Goal: Task Accomplishment & Management: Manage account settings

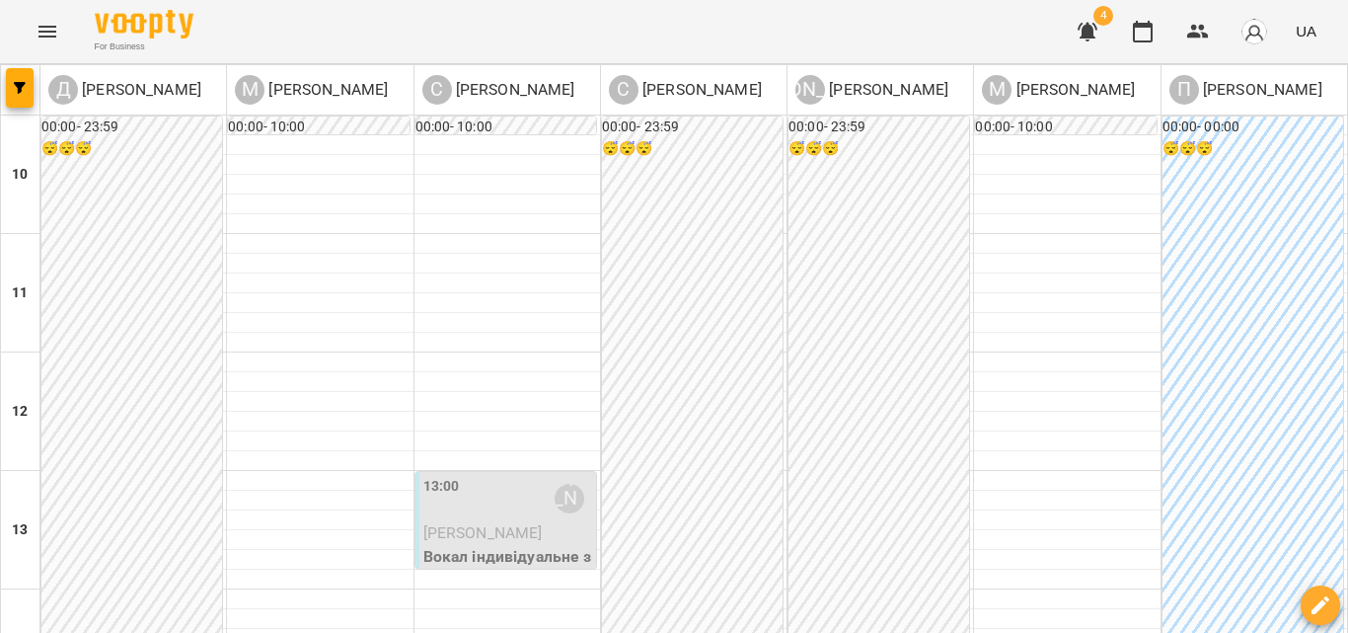
scroll to position [691, 0]
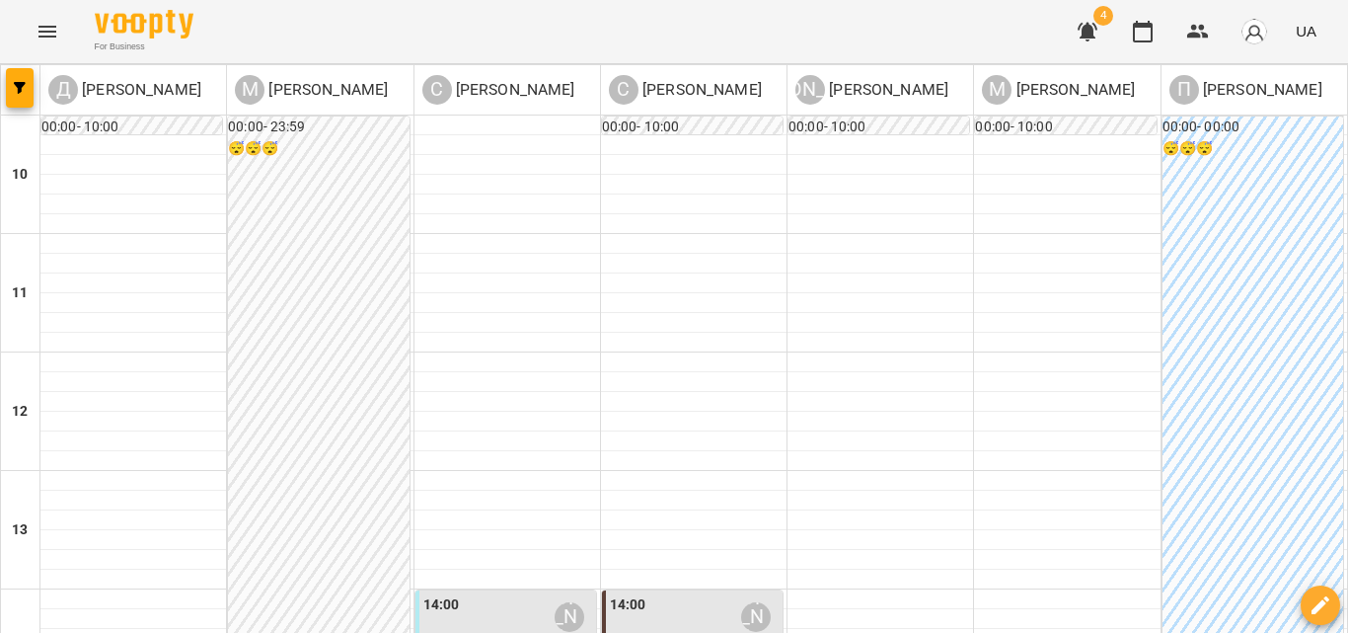
scroll to position [592, 0]
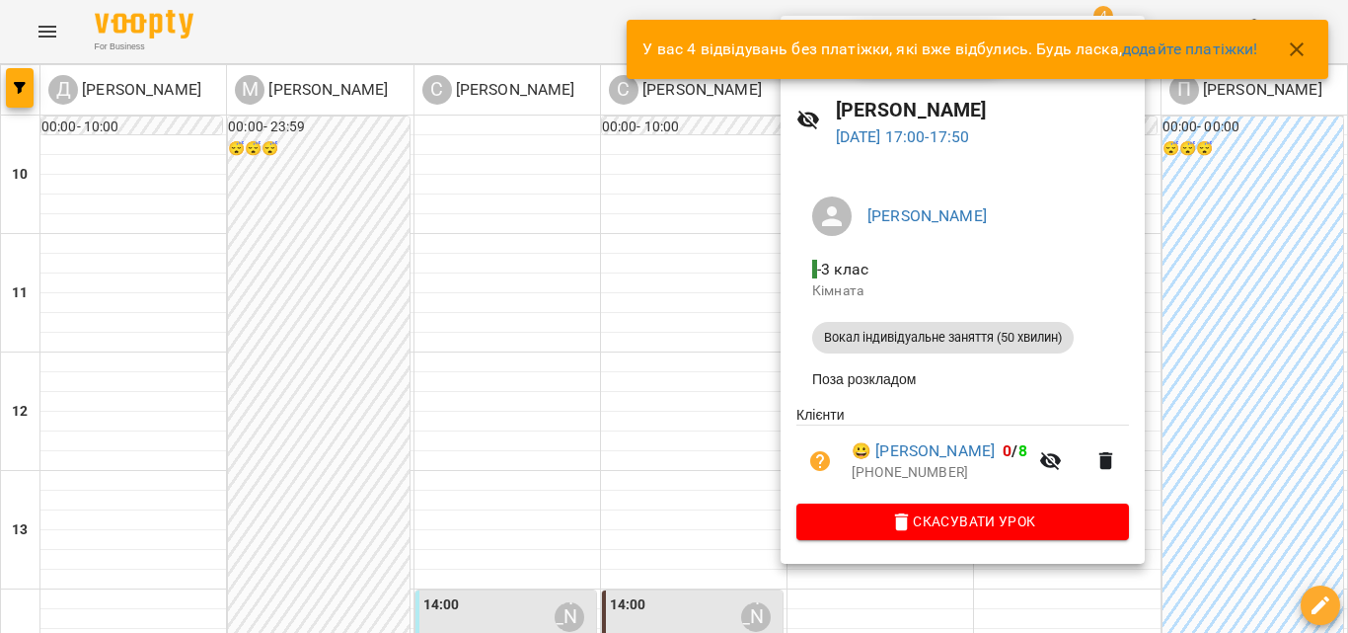
click at [1308, 44] on icon "button" at bounding box center [1297, 50] width 24 height 24
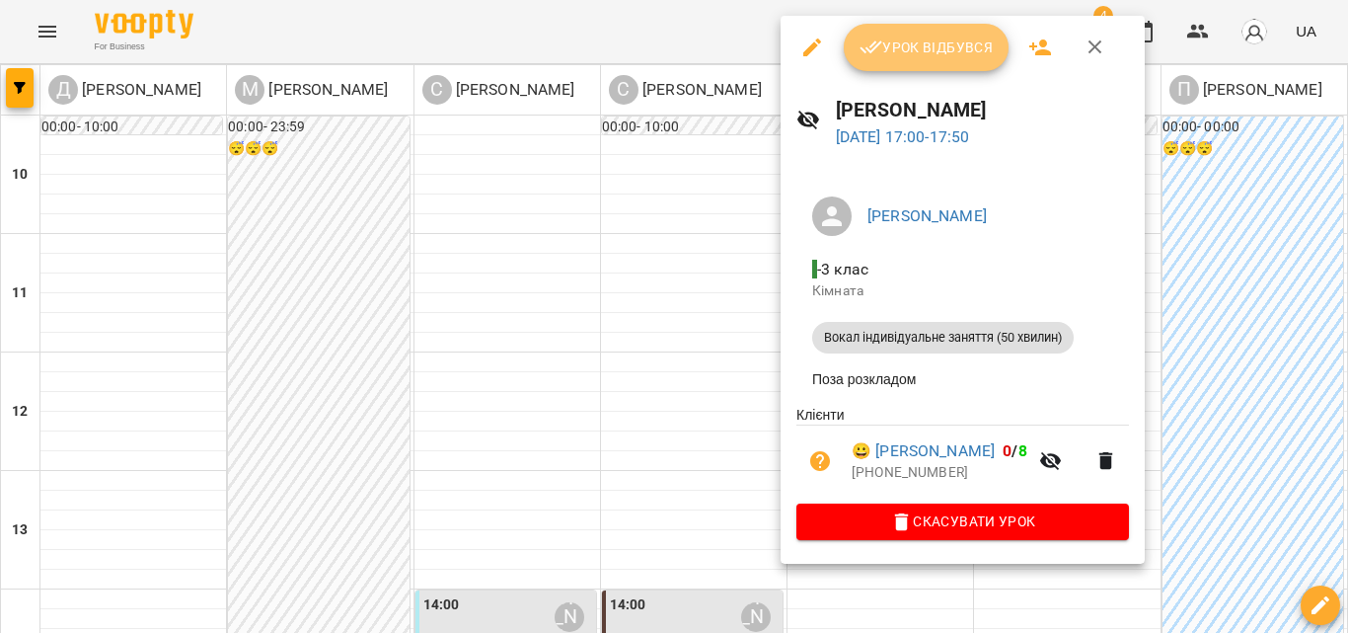
click at [919, 59] on span "Урок відбувся" at bounding box center [927, 48] width 134 height 24
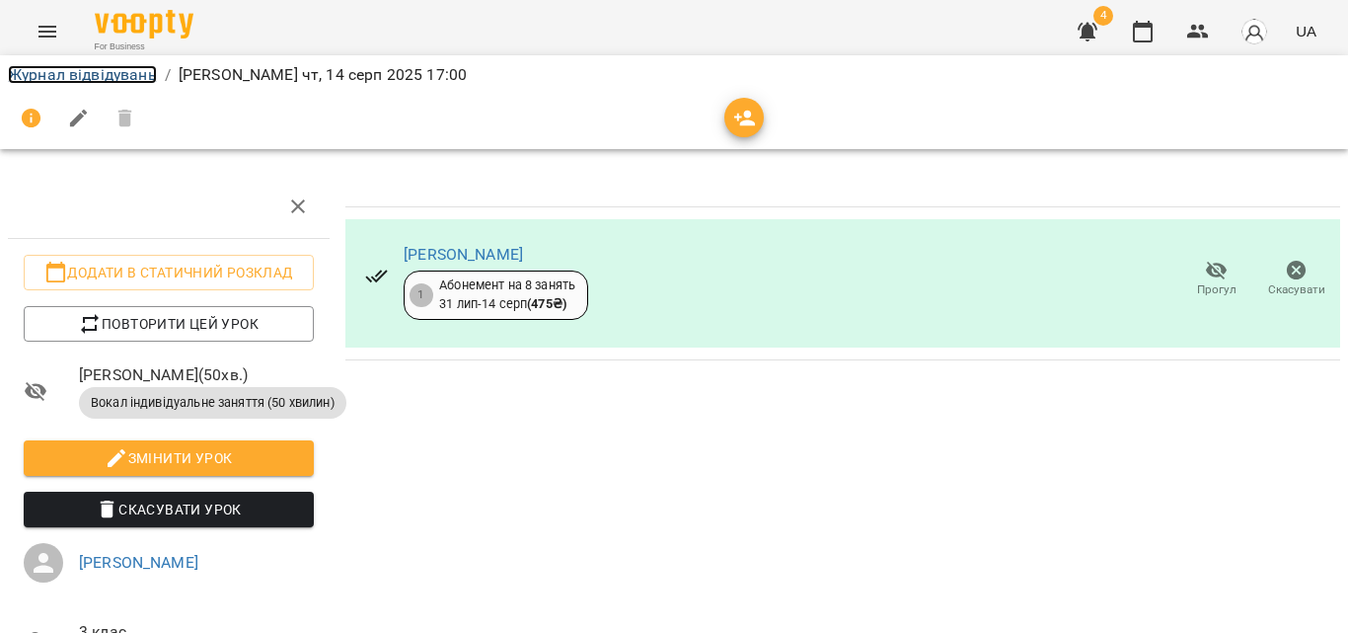
click at [103, 81] on link "Журнал відвідувань" at bounding box center [82, 74] width 149 height 19
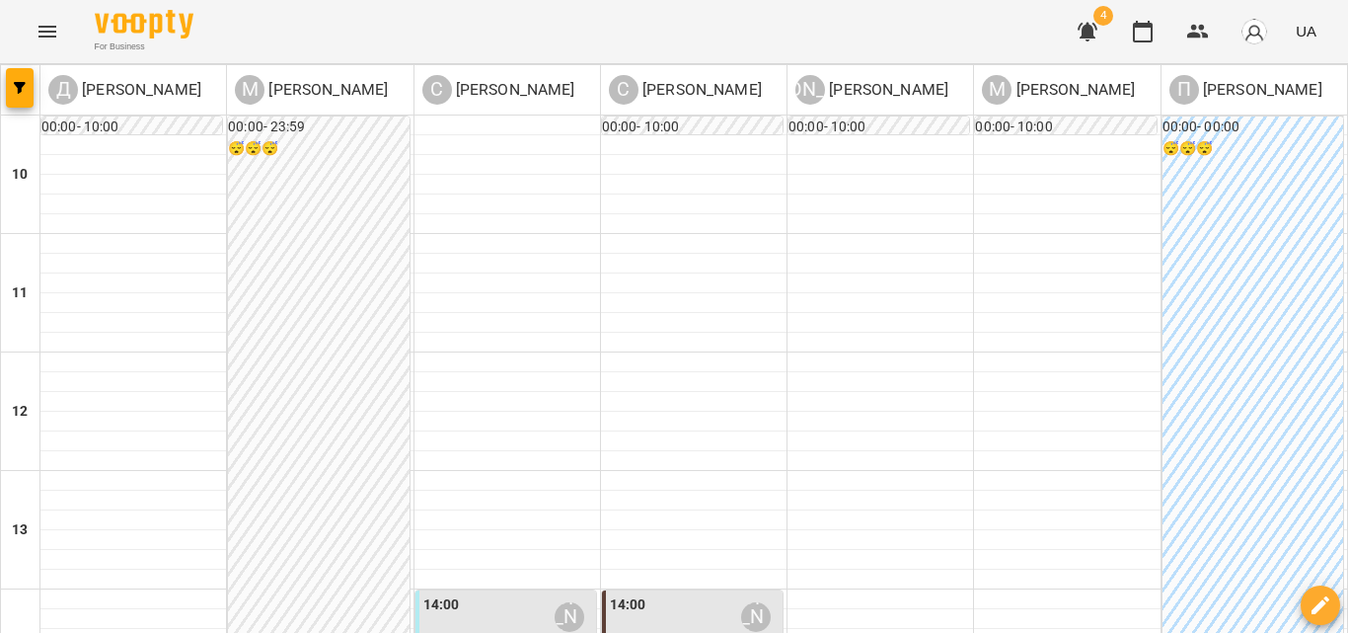
scroll to position [798, 0]
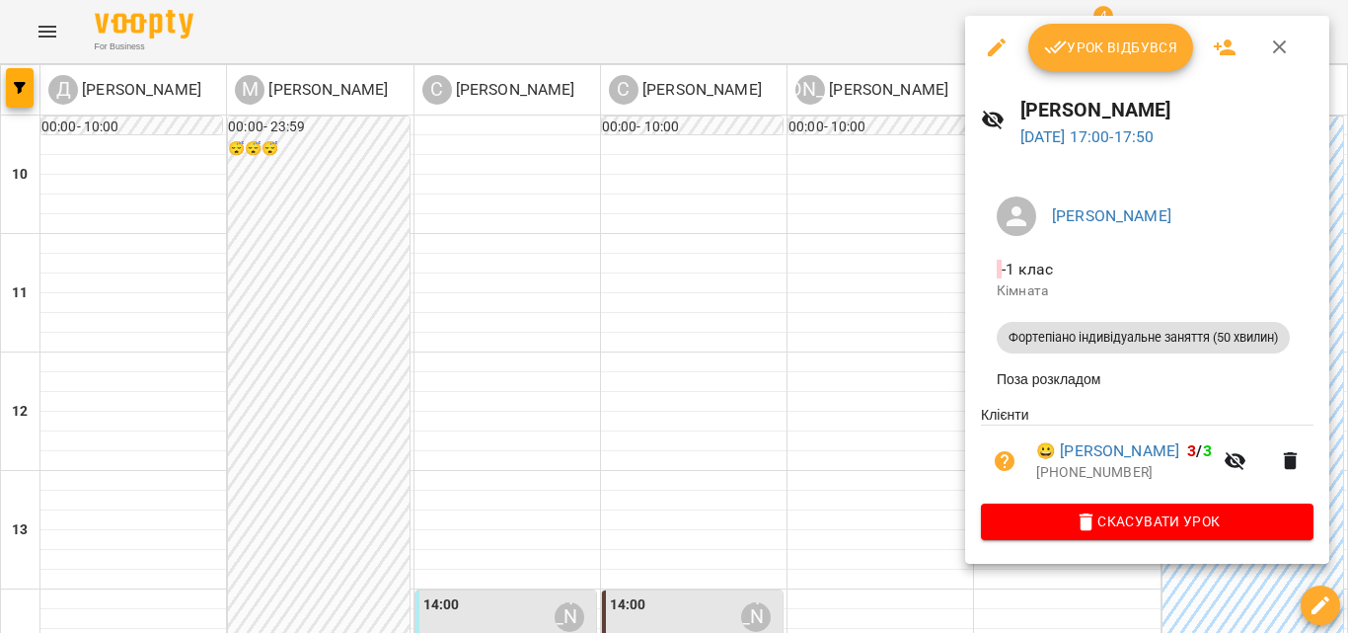
click at [1094, 46] on span "Урок відбувся" at bounding box center [1111, 48] width 134 height 24
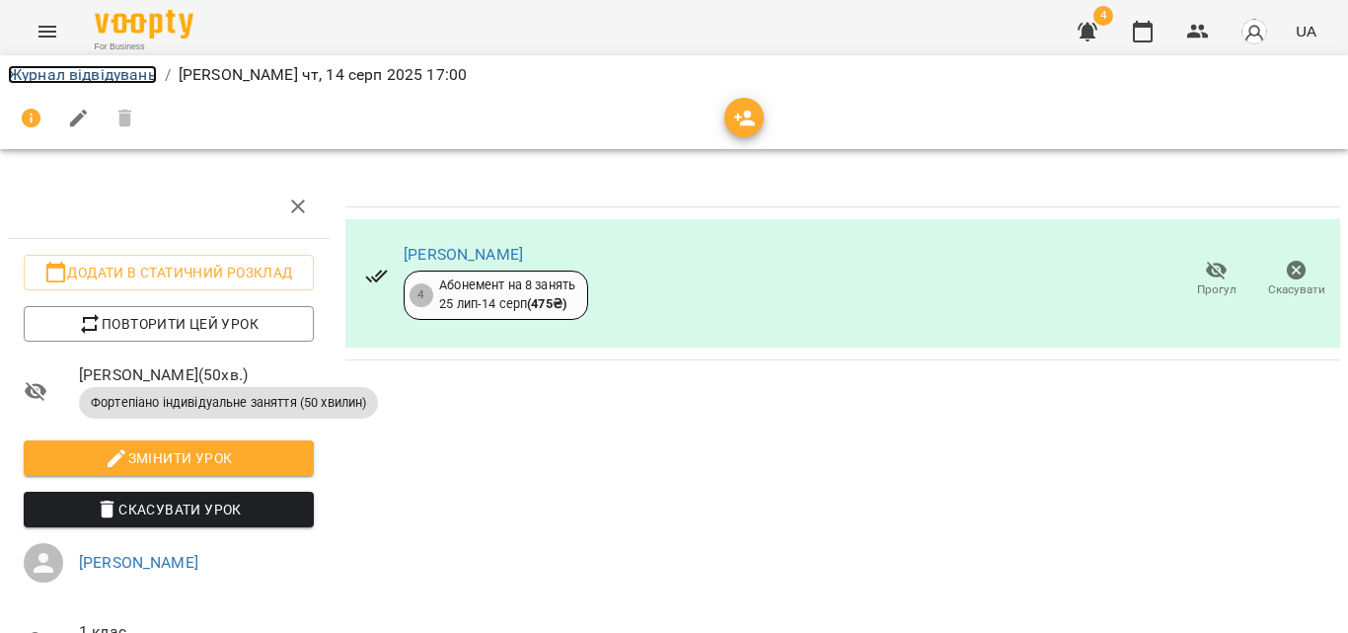
click at [70, 80] on link "Журнал відвідувань" at bounding box center [82, 74] width 149 height 19
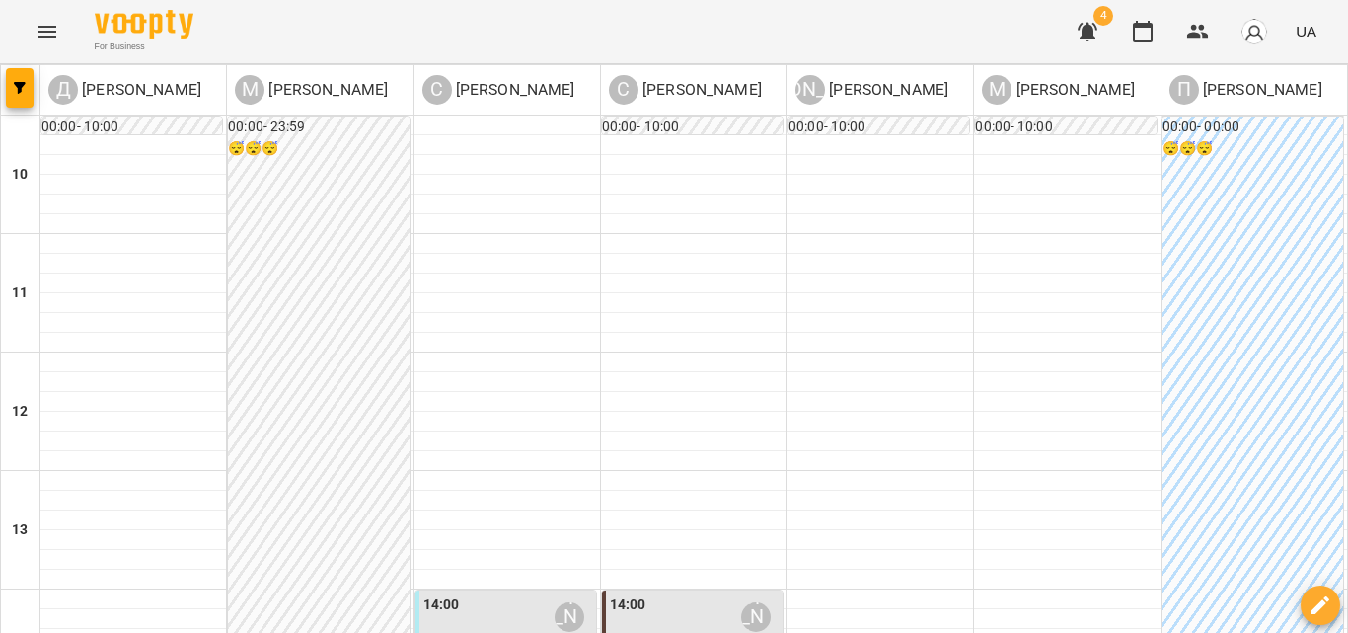
scroll to position [691, 0]
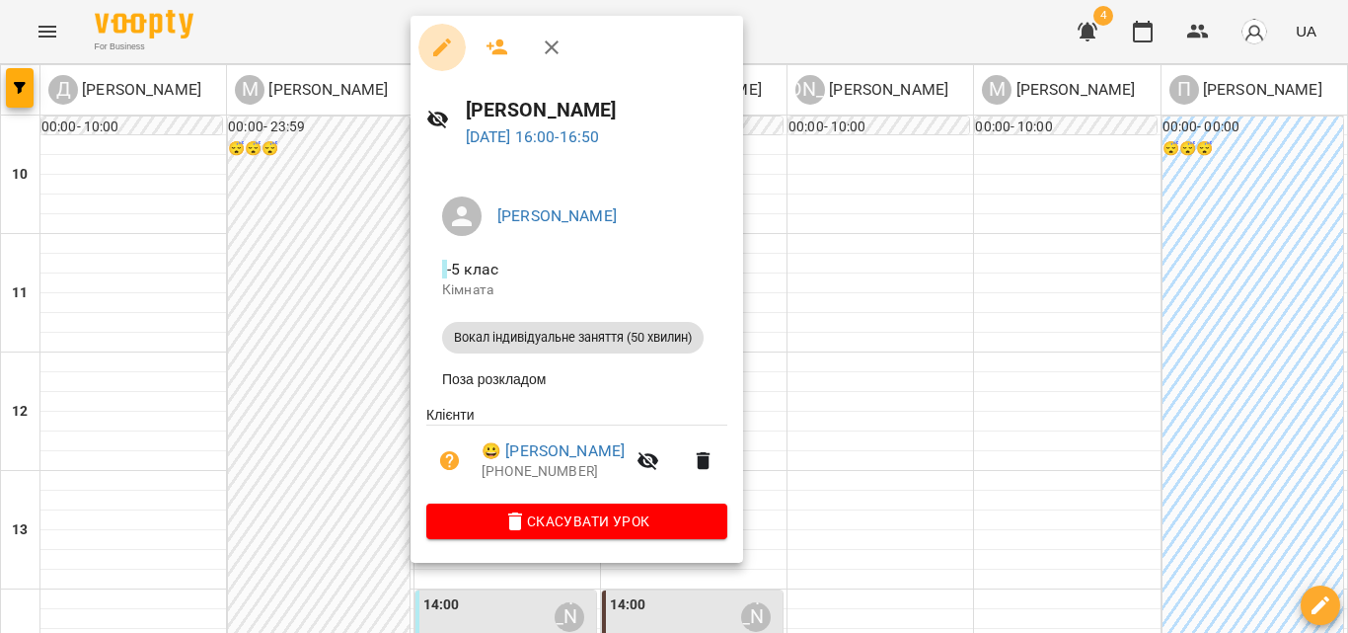
click at [450, 45] on icon "button" at bounding box center [442, 48] width 24 height 24
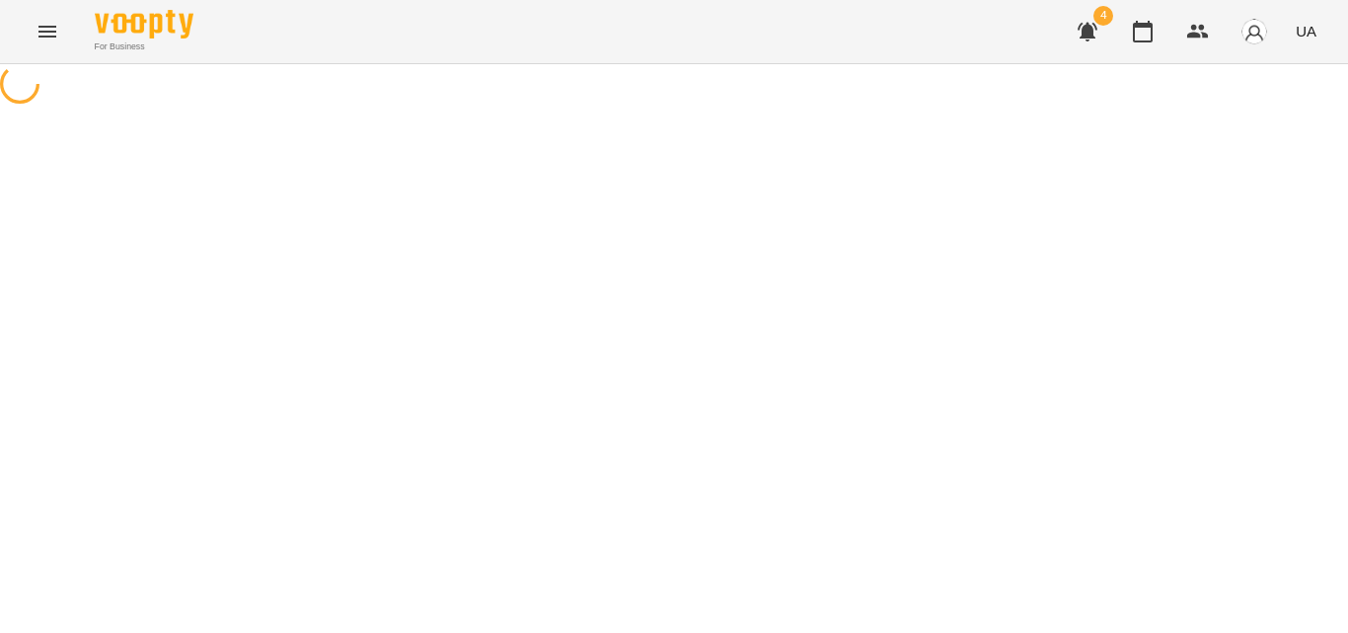
select select "**********"
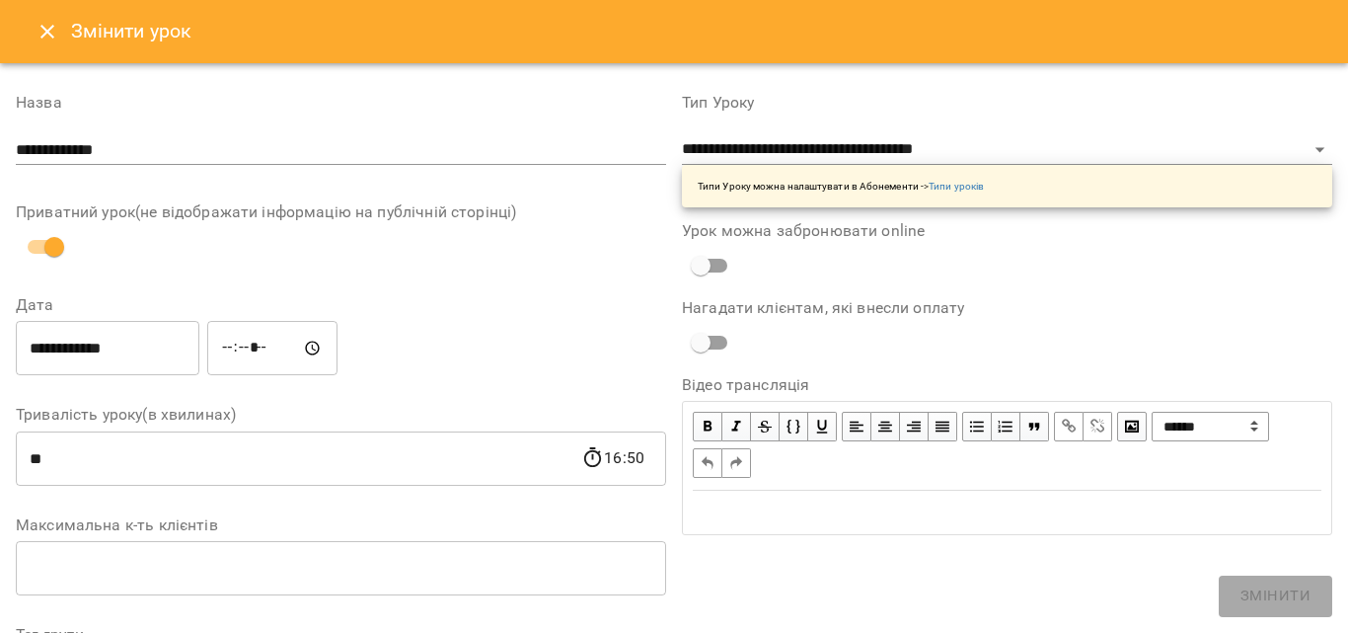
click at [45, 31] on icon "Close" at bounding box center [47, 32] width 14 height 14
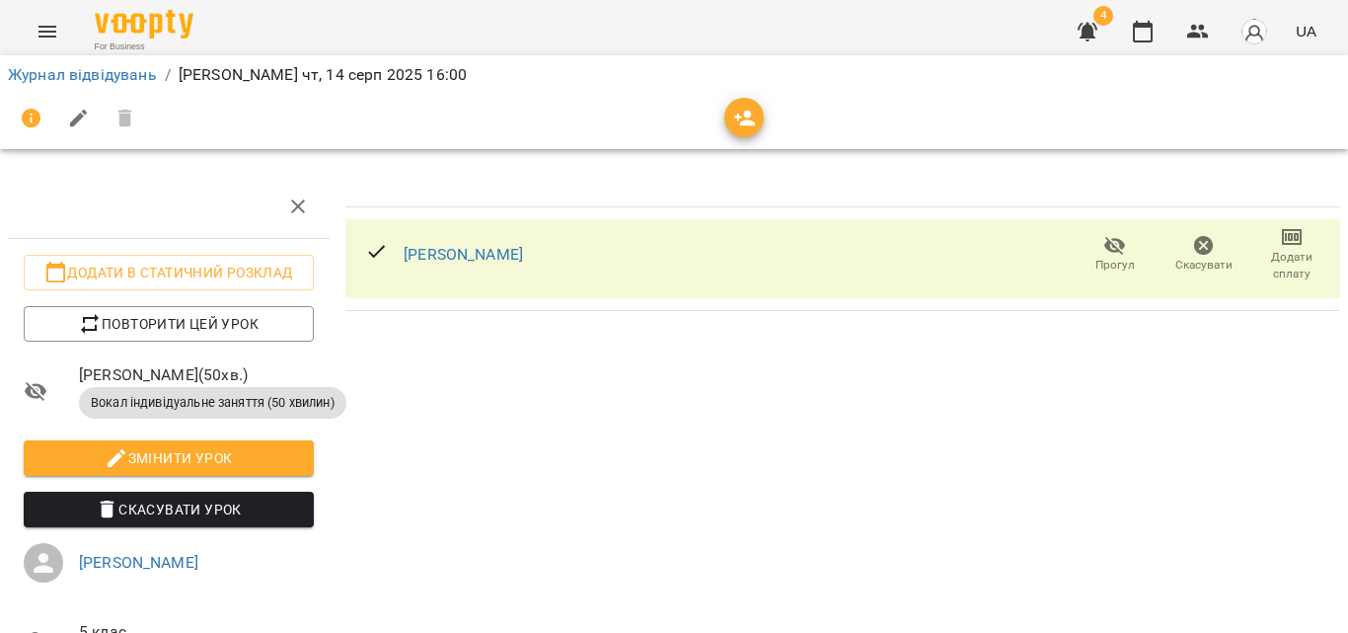
click at [1280, 242] on icon "button" at bounding box center [1292, 237] width 24 height 24
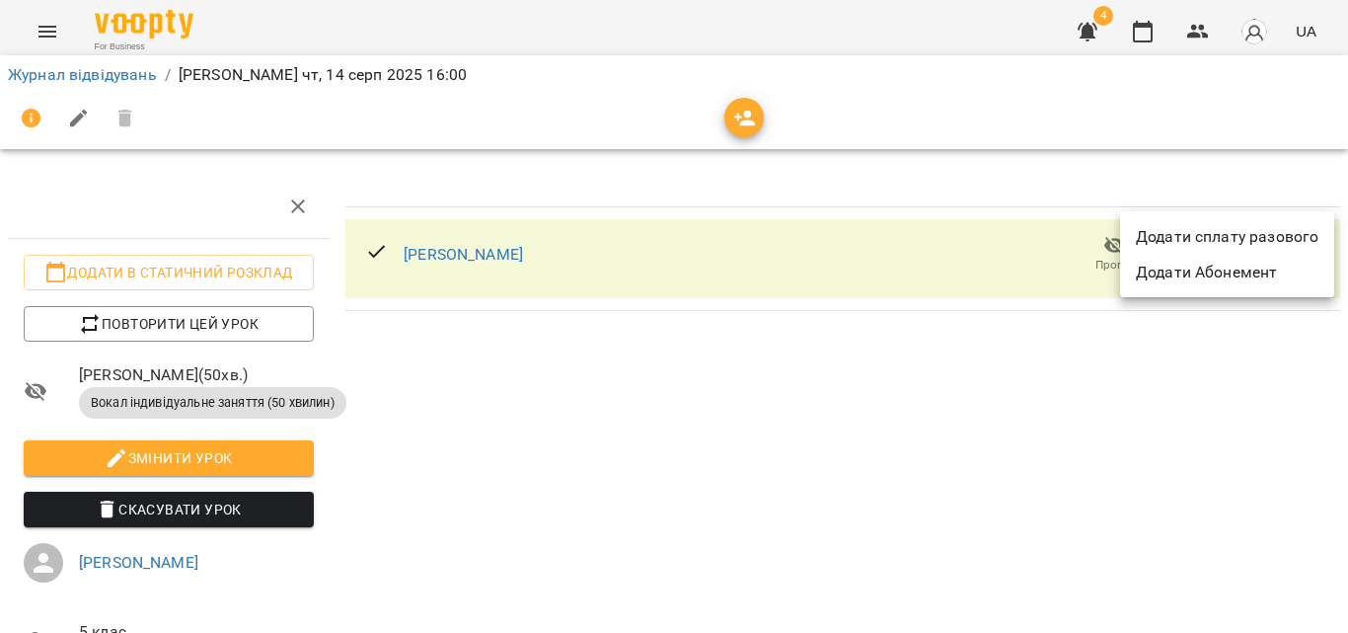
click at [1273, 243] on li "Додати сплату разового" at bounding box center [1227, 237] width 214 height 36
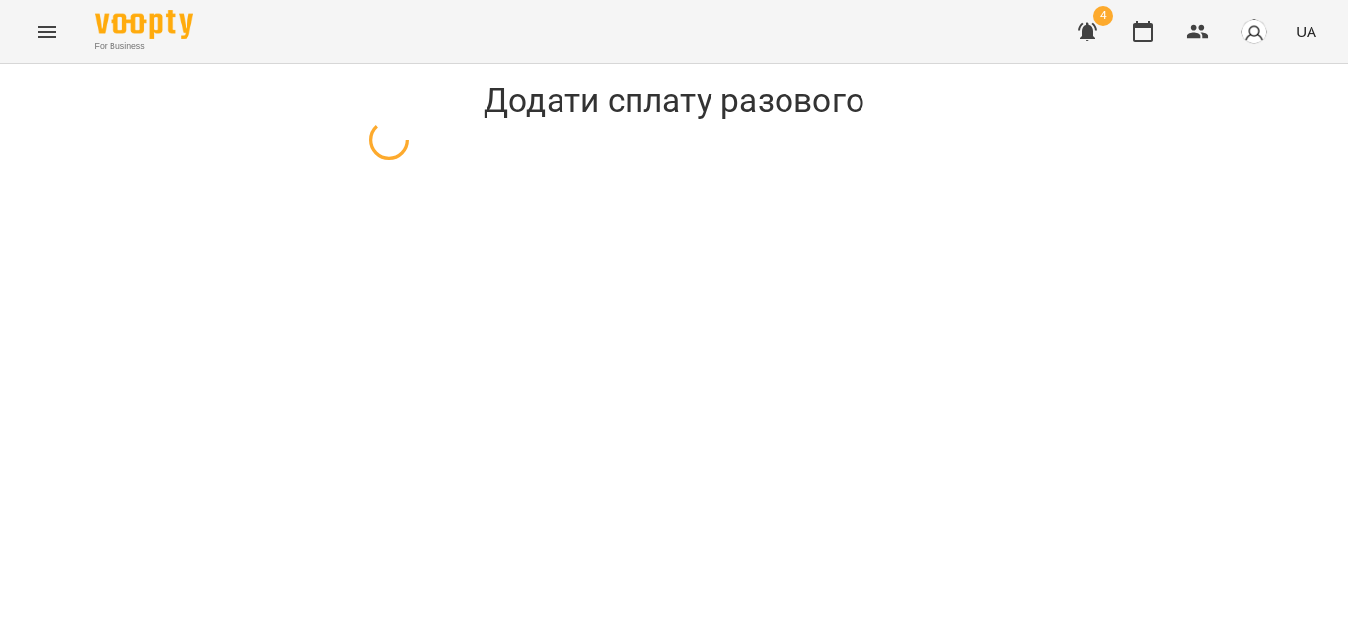
select select "**********"
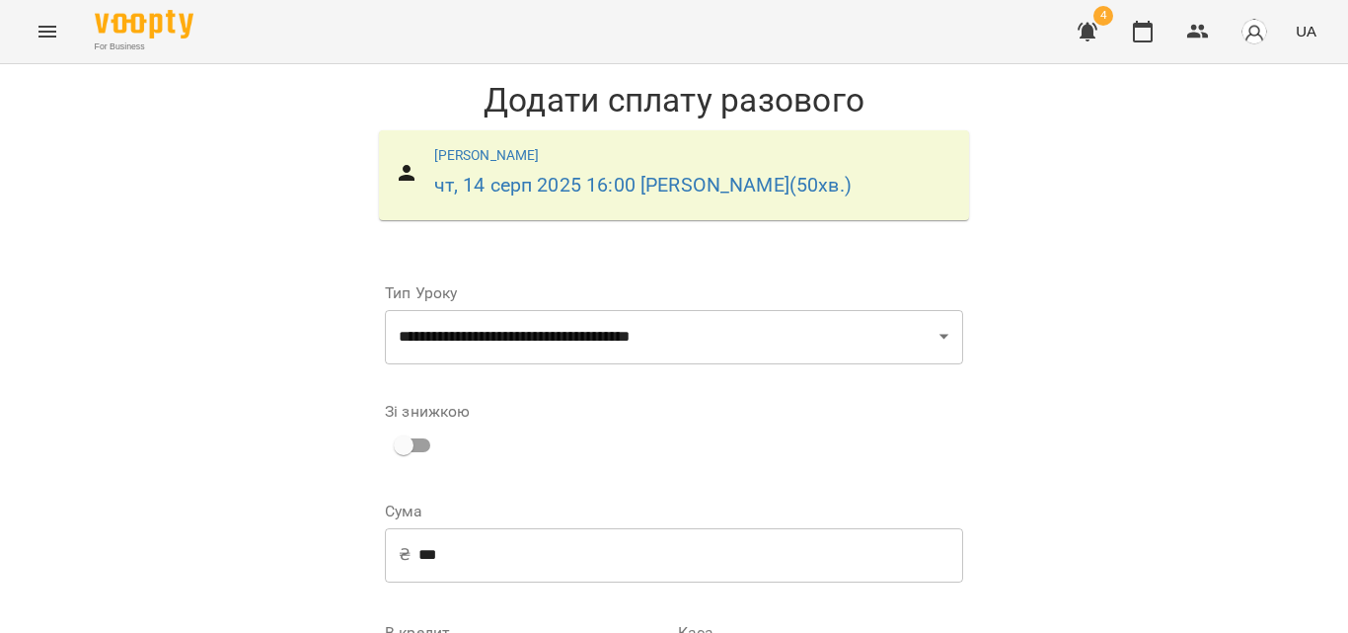
scroll to position [267, 0]
select select "****"
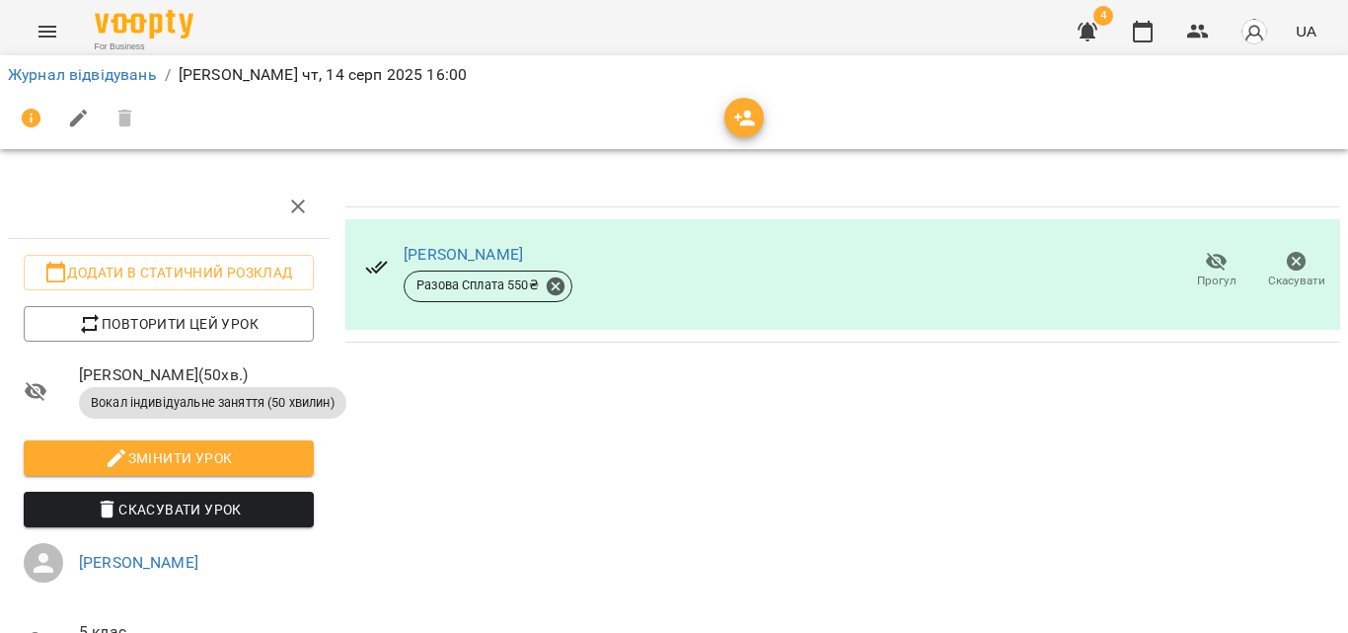
click at [440, 21] on div "For Business 4 UA" at bounding box center [674, 31] width 1348 height 63
click at [104, 81] on link "Журнал відвідувань" at bounding box center [82, 74] width 149 height 19
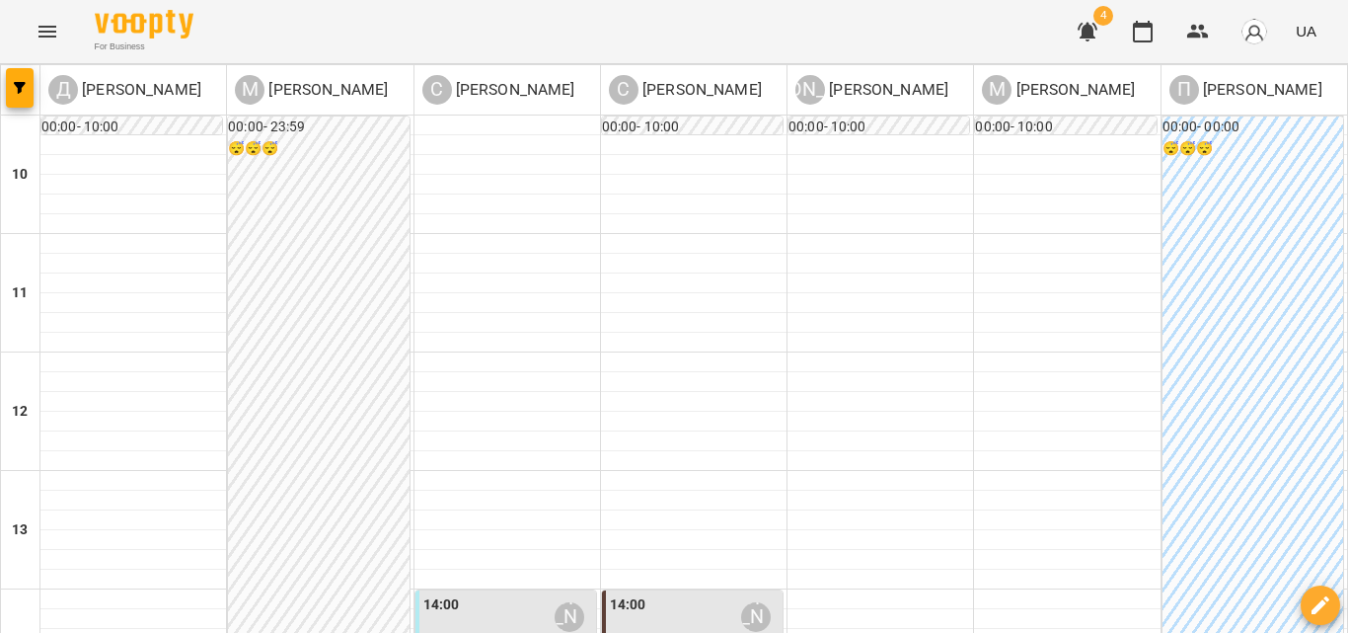
scroll to position [691, 0]
